Goal: Check status: Check status

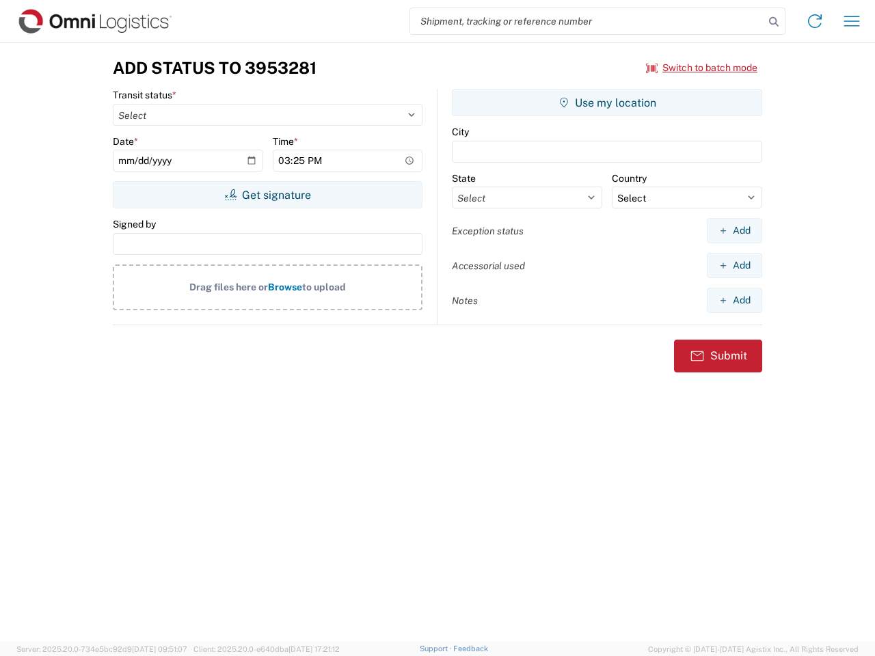
click at [587, 21] on input "search" at bounding box center [587, 21] width 354 height 26
click at [774, 22] on icon at bounding box center [773, 21] width 19 height 19
click at [815, 21] on icon at bounding box center [815, 21] width 22 height 22
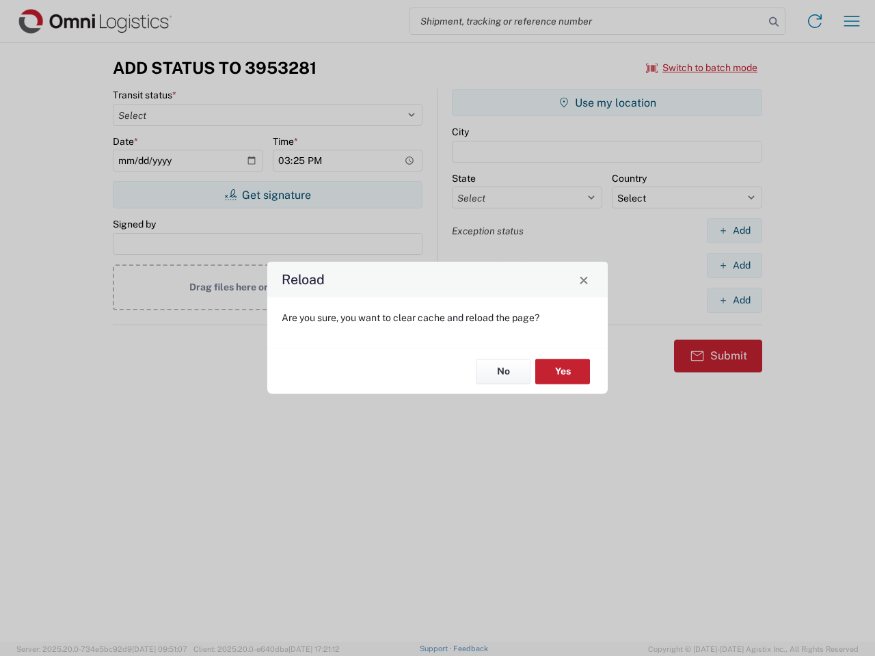
click at [852, 21] on div "Reload Are you sure, you want to clear cache and reload the page? No Yes" at bounding box center [437, 328] width 875 height 656
click at [702, 68] on div "Reload Are you sure, you want to clear cache and reload the page? No Yes" at bounding box center [437, 328] width 875 height 656
click at [267, 195] on div "Reload Are you sure, you want to clear cache and reload the page? No Yes" at bounding box center [437, 328] width 875 height 656
click at [607, 103] on div "Reload Are you sure, you want to clear cache and reload the page? No Yes" at bounding box center [437, 328] width 875 height 656
click at [734, 230] on div "Reload Are you sure, you want to clear cache and reload the page? No Yes" at bounding box center [437, 328] width 875 height 656
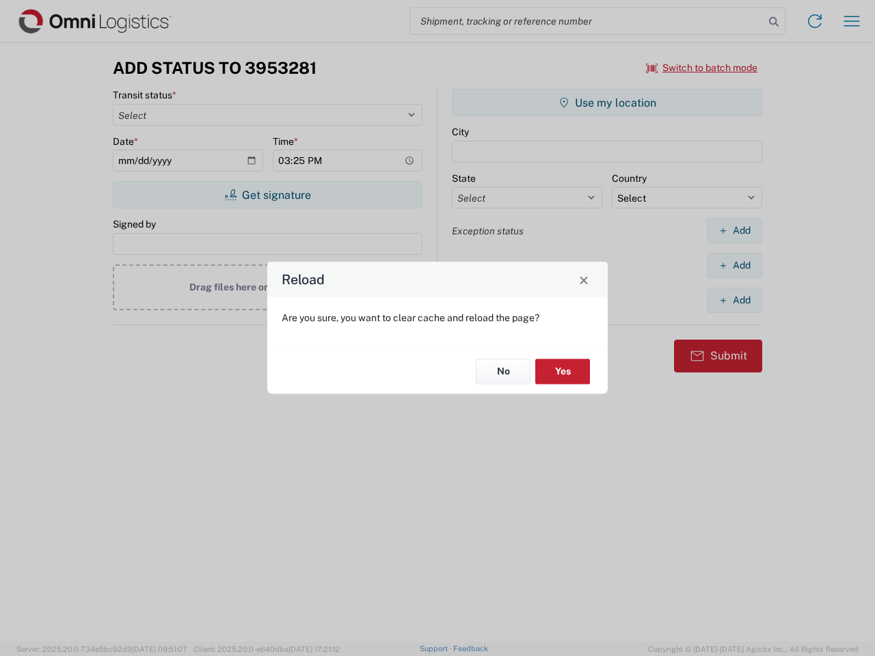
click at [734, 265] on div "Reload Are you sure, you want to clear cache and reload the page? No Yes" at bounding box center [437, 328] width 875 height 656
click at [734, 300] on div "Reload Are you sure, you want to clear cache and reload the page? No Yes" at bounding box center [437, 328] width 875 height 656
